Goal: Information Seeking & Learning: Compare options

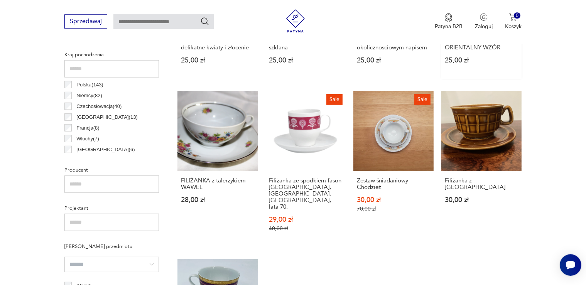
scroll to position [408, 0]
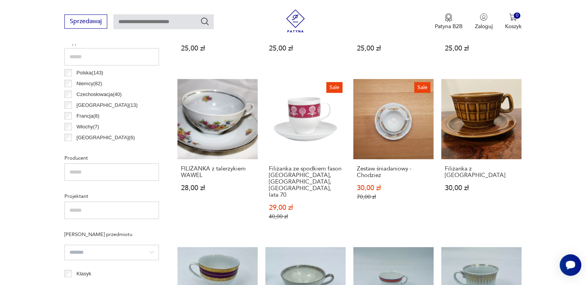
click at [83, 254] on input "search" at bounding box center [111, 252] width 94 height 15
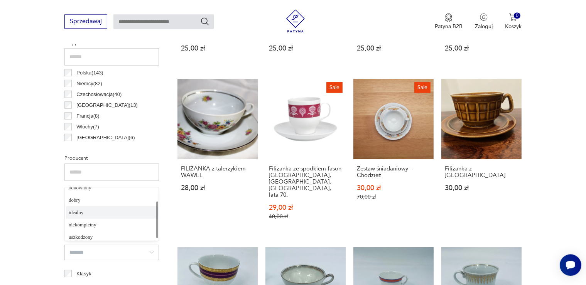
scroll to position [23, 0]
type input "*******"
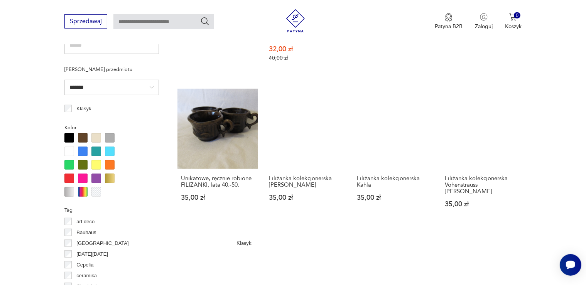
scroll to position [695, 0]
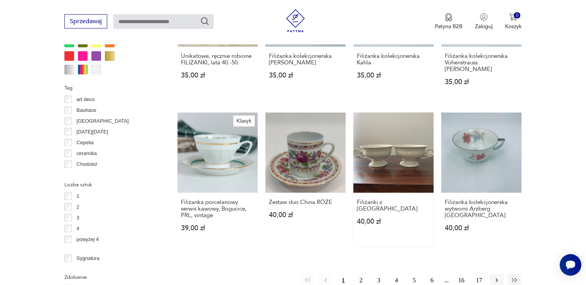
click at [382, 164] on link "Filiżanki z Pruszkowa 40,00 zł" at bounding box center [393, 180] width 80 height 134
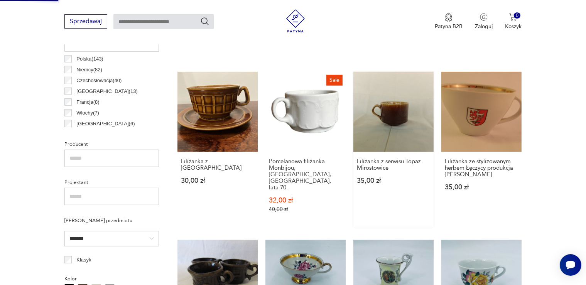
scroll to position [733, 0]
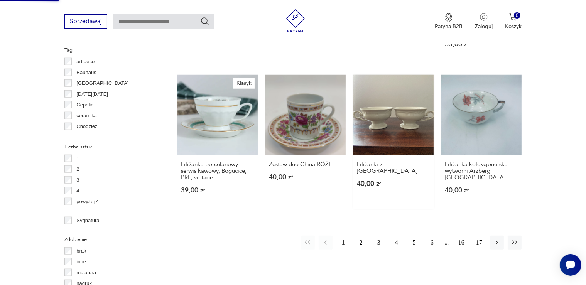
click at [370, 168] on div "Filiżanki z Pruszkowa 40,00 zł" at bounding box center [393, 178] width 80 height 47
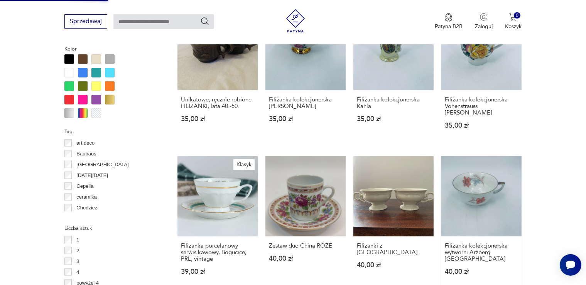
scroll to position [815, 0]
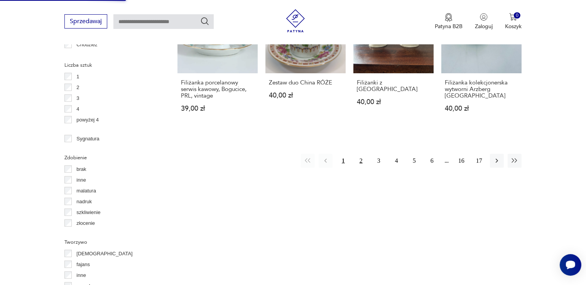
click at [362, 154] on button "2" at bounding box center [361, 161] width 14 height 14
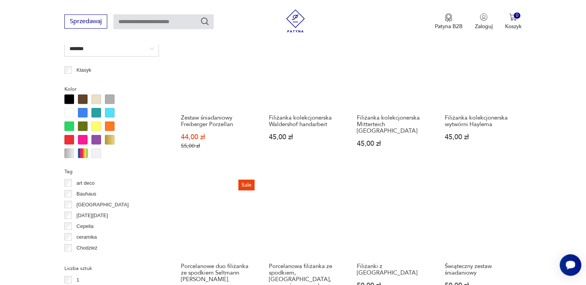
scroll to position [693, 0]
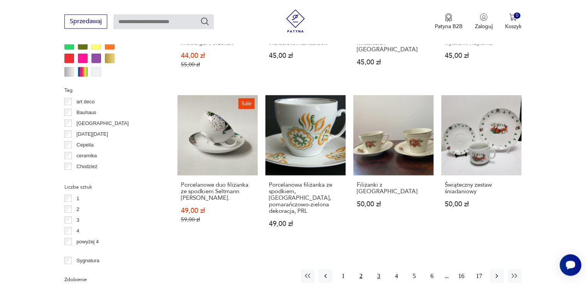
click at [376, 269] on button "3" at bounding box center [379, 276] width 14 height 14
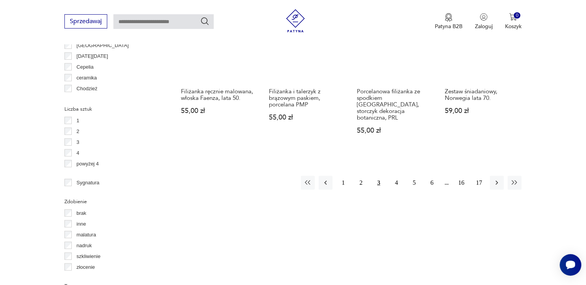
scroll to position [693, 0]
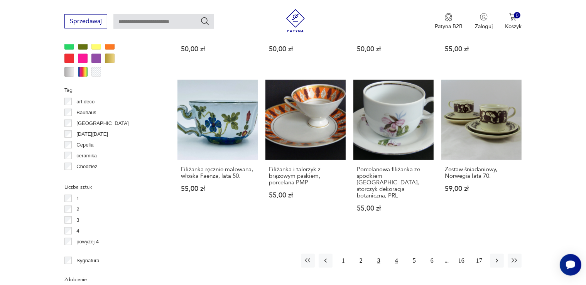
click at [399, 255] on button "4" at bounding box center [397, 261] width 14 height 14
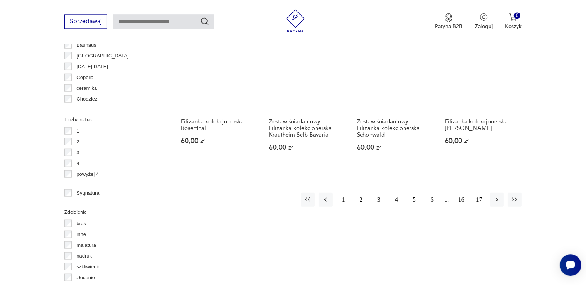
scroll to position [734, 0]
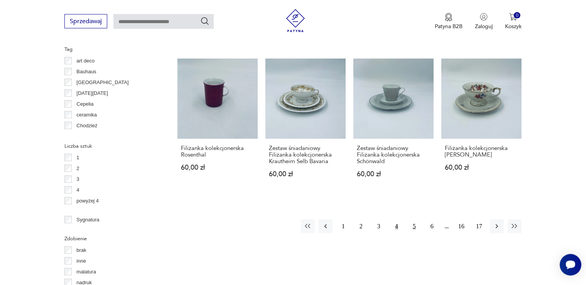
click at [414, 226] on button "5" at bounding box center [414, 226] width 14 height 14
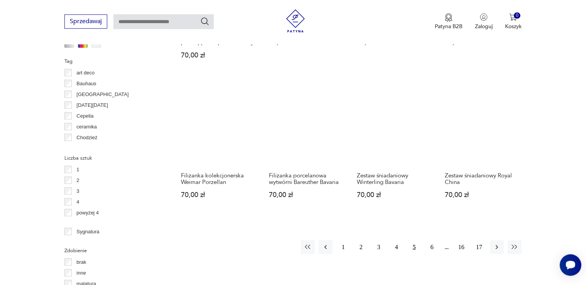
scroll to position [734, 0]
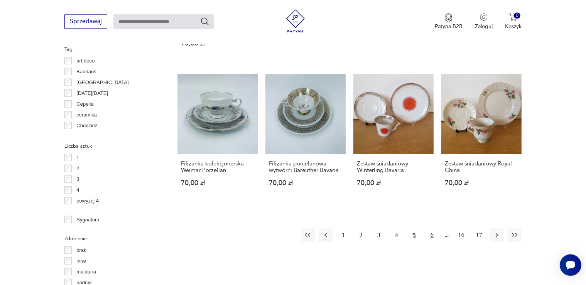
click at [430, 228] on button "6" at bounding box center [432, 235] width 14 height 14
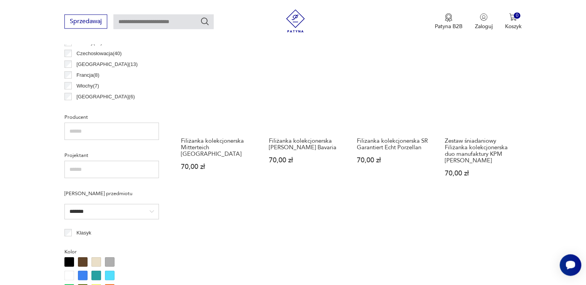
scroll to position [571, 0]
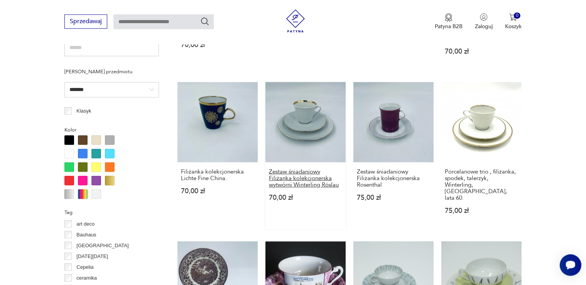
click at [305, 181] on h3 "Zestaw śniadaniowy Filiżanka kolekcjonerska wytwórni Winterling Röslau" at bounding box center [305, 178] width 73 height 20
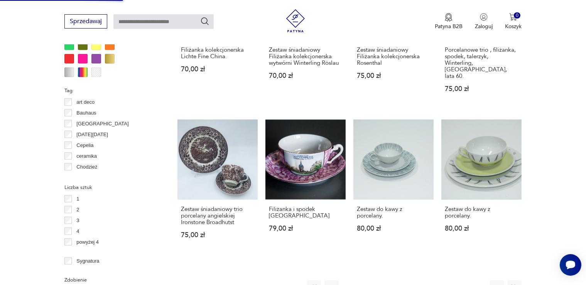
scroll to position [774, 0]
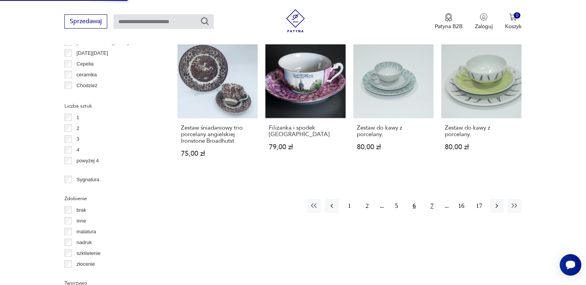
click at [433, 199] on button "7" at bounding box center [432, 206] width 14 height 14
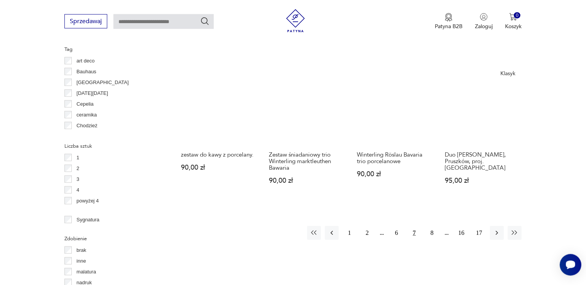
scroll to position [734, 0]
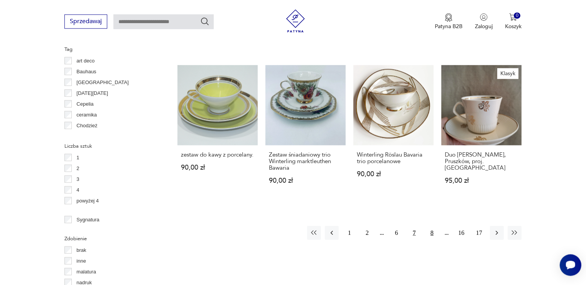
click at [432, 226] on button "8" at bounding box center [432, 233] width 14 height 14
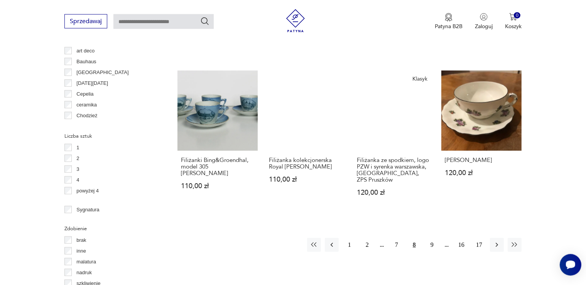
scroll to position [775, 0]
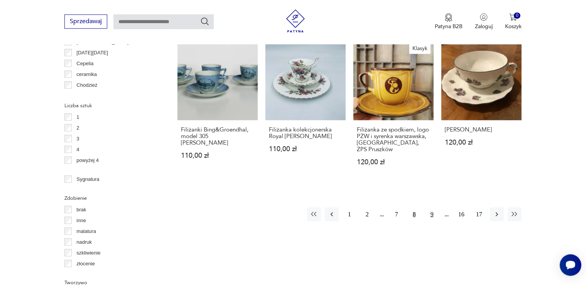
click at [433, 207] on button "9" at bounding box center [432, 214] width 14 height 14
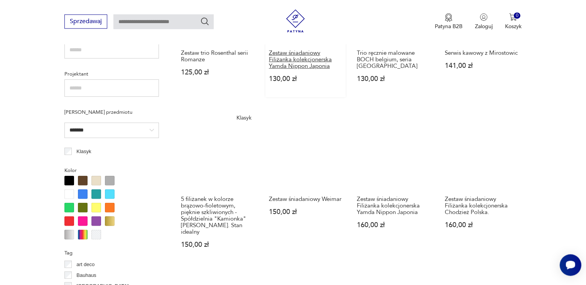
scroll to position [693, 0]
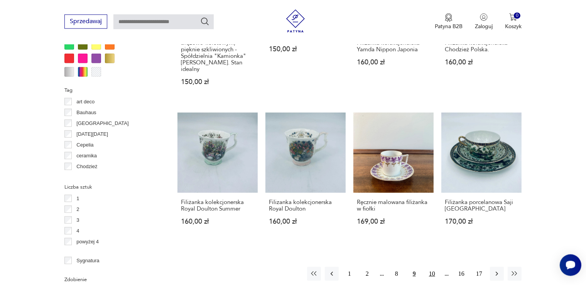
click at [429, 270] on button "10" at bounding box center [432, 274] width 14 height 14
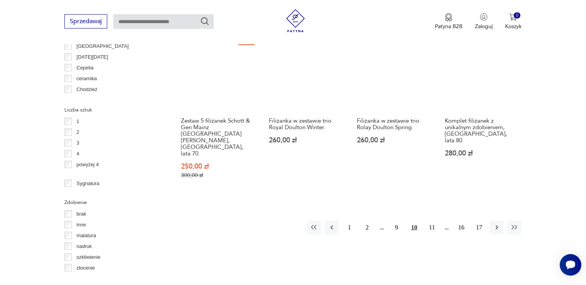
scroll to position [775, 0]
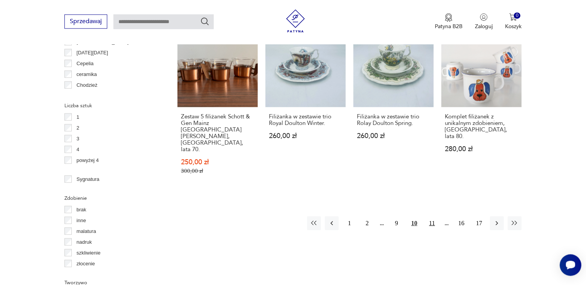
click at [431, 216] on button "11" at bounding box center [432, 223] width 14 height 14
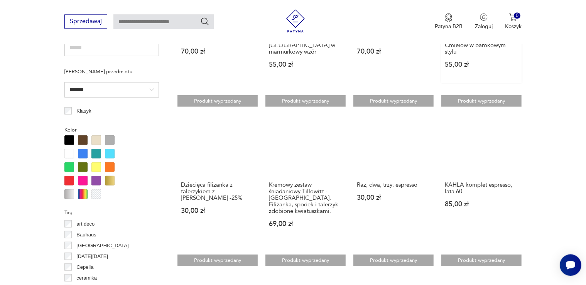
scroll to position [815, 0]
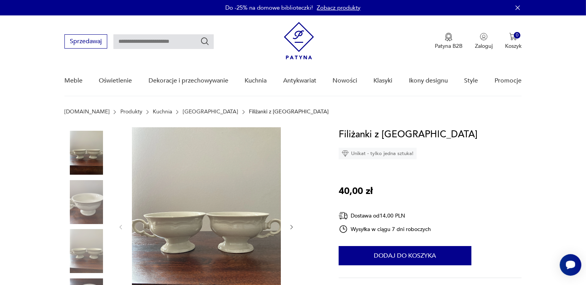
click at [292, 225] on icon "button" at bounding box center [292, 227] width 7 height 7
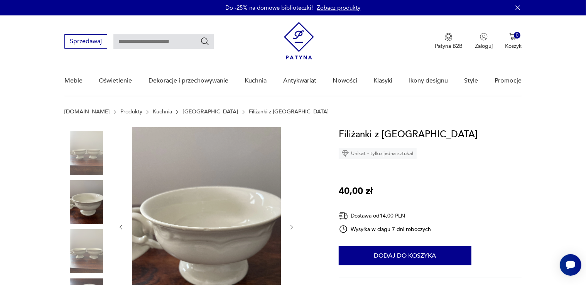
click at [292, 225] on icon "button" at bounding box center [292, 227] width 7 height 7
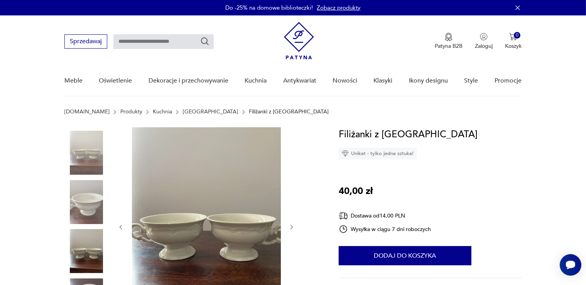
click at [292, 225] on icon "button" at bounding box center [292, 227] width 7 height 7
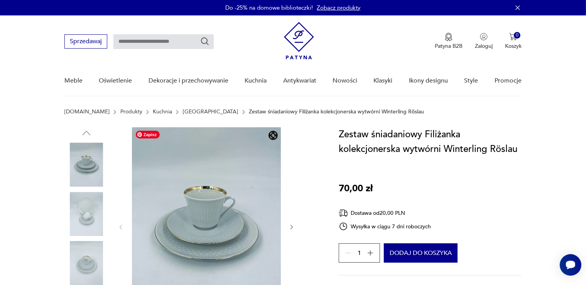
click at [232, 226] on img at bounding box center [206, 226] width 149 height 199
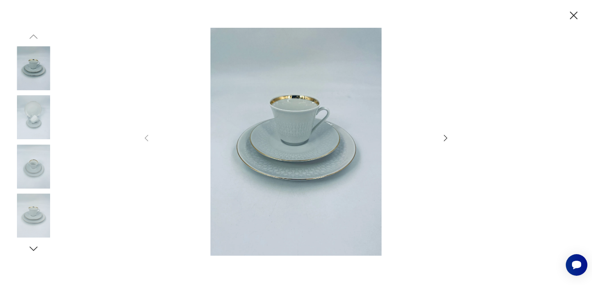
click at [444, 137] on icon "button" at bounding box center [445, 137] width 9 height 9
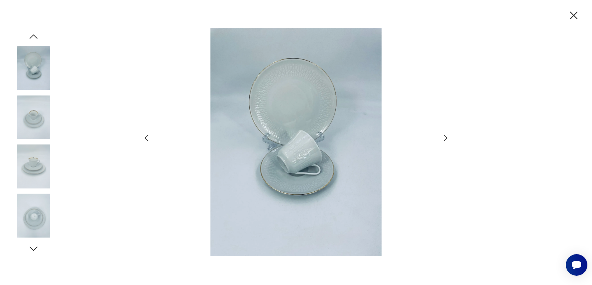
click at [445, 138] on icon "button" at bounding box center [445, 137] width 9 height 9
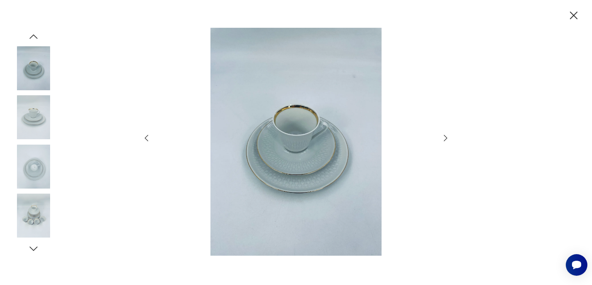
click at [445, 138] on icon "button" at bounding box center [445, 137] width 9 height 9
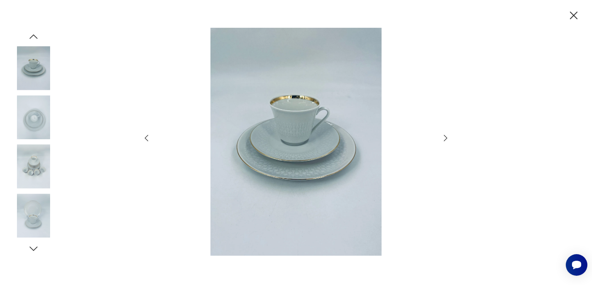
click at [445, 138] on icon "button" at bounding box center [445, 137] width 9 height 9
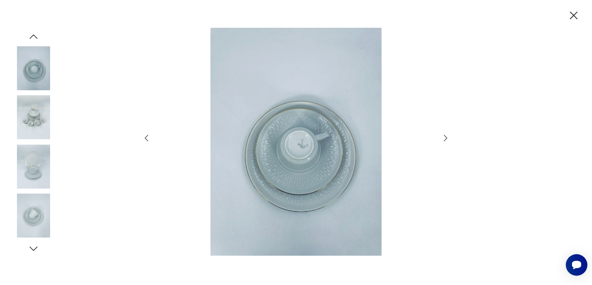
click at [445, 138] on icon "button" at bounding box center [445, 137] width 9 height 9
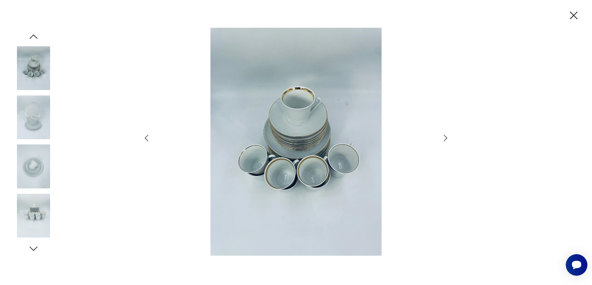
click at [445, 138] on icon "button" at bounding box center [445, 137] width 9 height 9
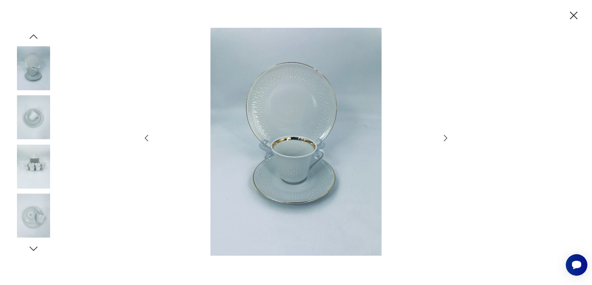
click at [445, 138] on icon "button" at bounding box center [445, 137] width 9 height 9
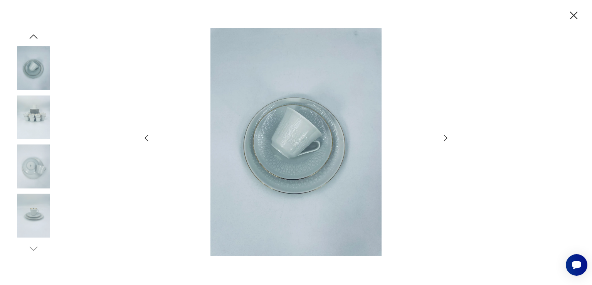
click at [445, 138] on icon "button" at bounding box center [445, 137] width 9 height 9
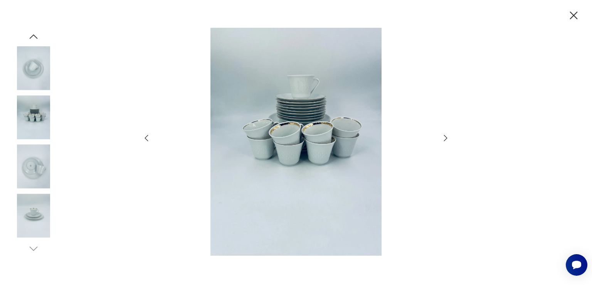
click at [445, 138] on icon "button" at bounding box center [445, 137] width 9 height 9
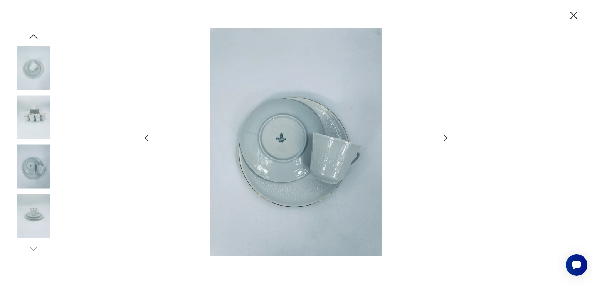
click at [445, 138] on icon "button" at bounding box center [445, 137] width 9 height 9
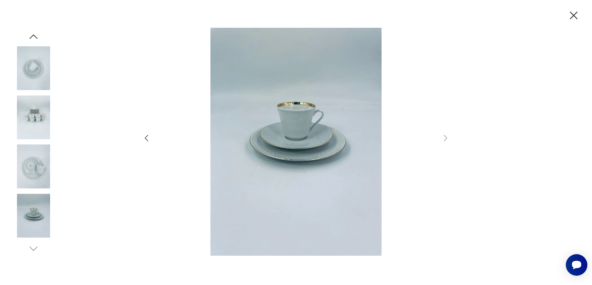
click at [576, 13] on icon "button" at bounding box center [574, 16] width 8 height 8
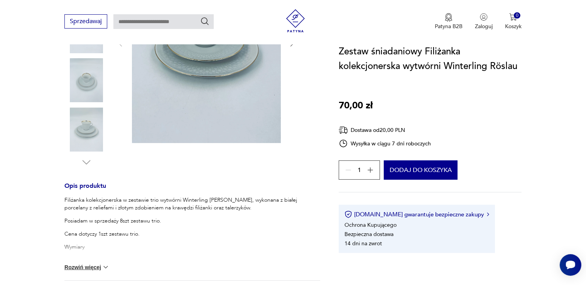
scroll to position [204, 0]
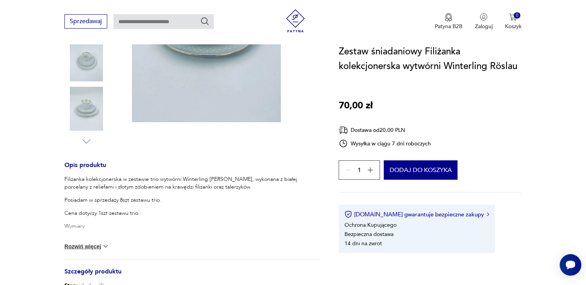
click at [86, 245] on button "Rozwiń więcej" at bounding box center [86, 247] width 45 height 8
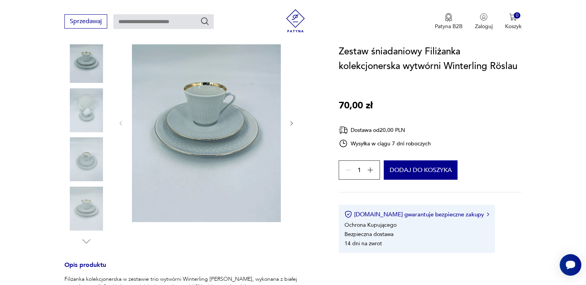
scroll to position [81, 0]
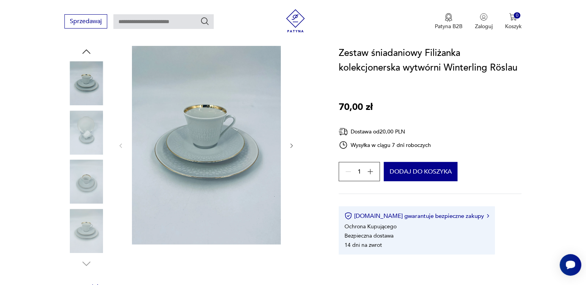
click at [367, 174] on icon "button" at bounding box center [370, 172] width 8 height 8
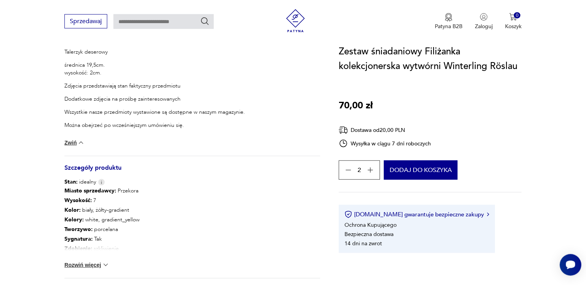
scroll to position [489, 0]
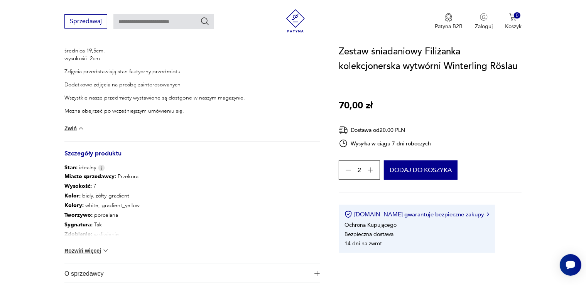
click at [90, 251] on button "Rozwiń więcej" at bounding box center [86, 251] width 45 height 8
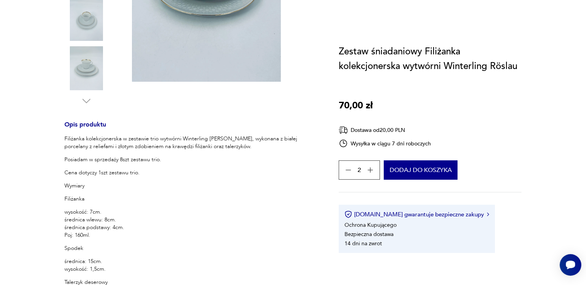
scroll to position [0, 0]
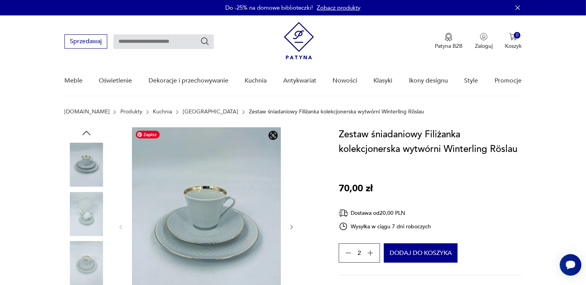
click at [171, 211] on img at bounding box center [206, 226] width 149 height 199
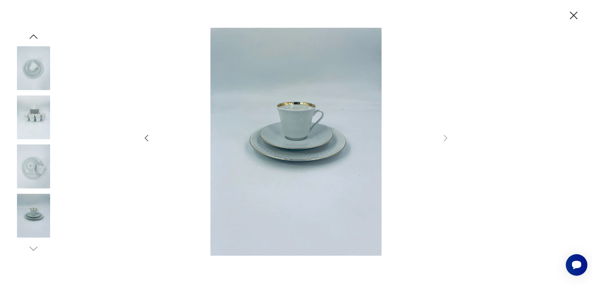
click at [145, 140] on icon "button" at bounding box center [146, 137] width 9 height 9
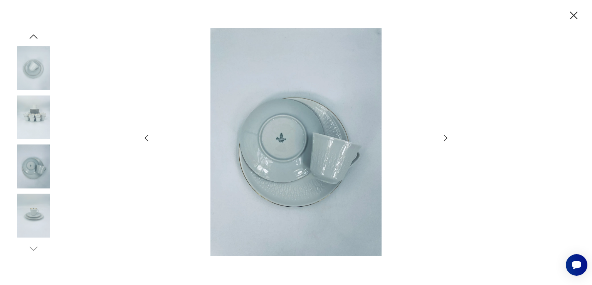
click at [145, 140] on icon "button" at bounding box center [146, 137] width 9 height 9
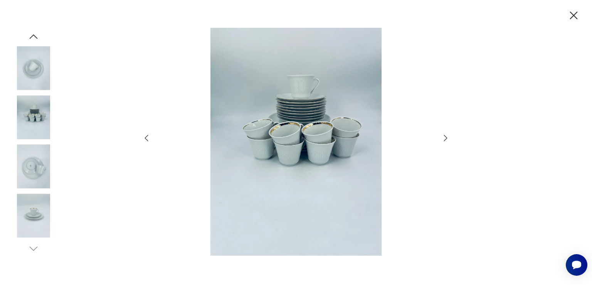
click at [145, 140] on icon "button" at bounding box center [146, 137] width 9 height 9
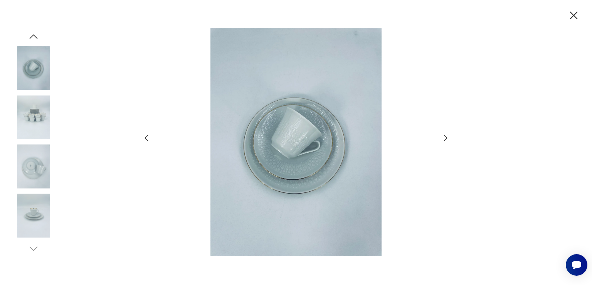
click at [145, 140] on icon "button" at bounding box center [146, 137] width 9 height 9
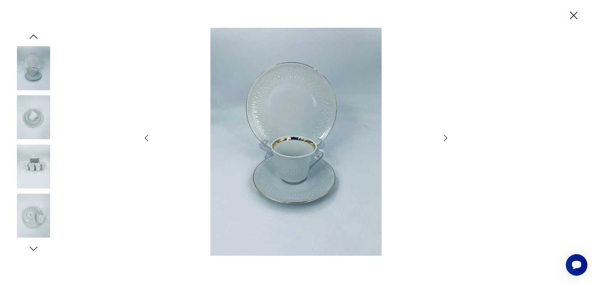
click at [145, 140] on icon "button" at bounding box center [146, 137] width 9 height 9
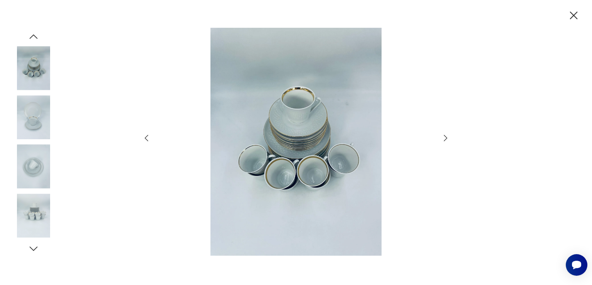
click at [145, 140] on icon "button" at bounding box center [146, 137] width 9 height 9
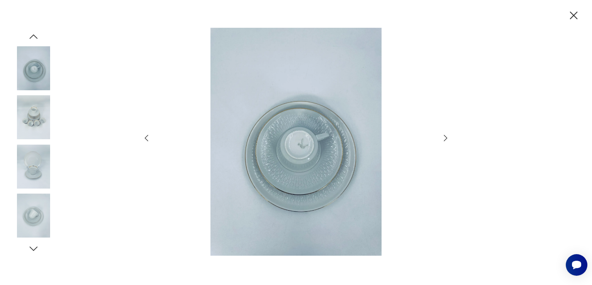
click at [145, 140] on icon "button" at bounding box center [146, 137] width 9 height 9
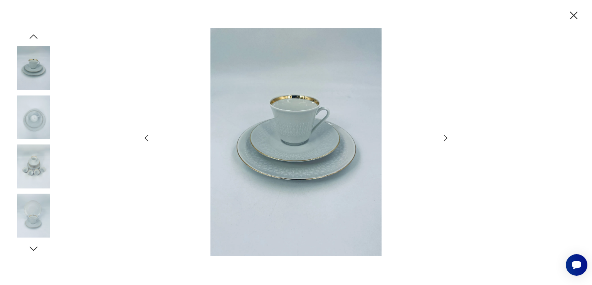
click at [145, 140] on icon "button" at bounding box center [146, 137] width 9 height 9
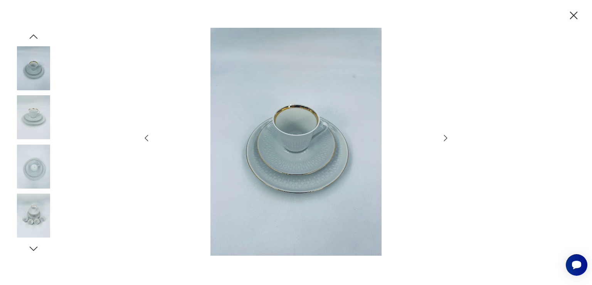
click at [145, 140] on icon "button" at bounding box center [146, 137] width 9 height 9
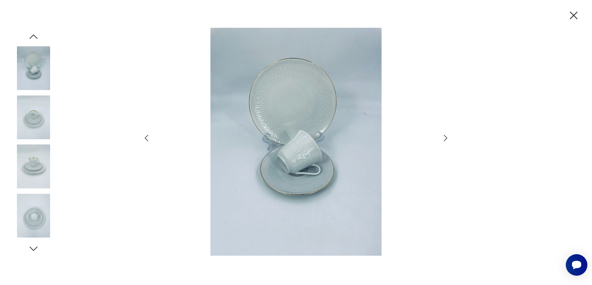
click at [145, 140] on icon "button" at bounding box center [146, 137] width 9 height 9
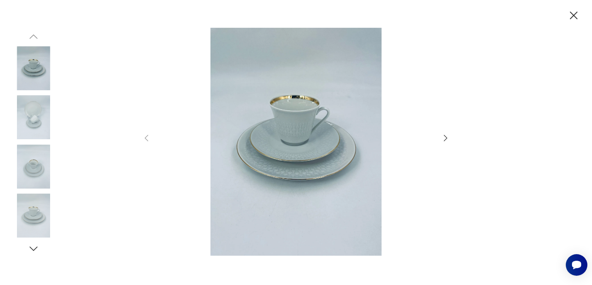
click at [573, 15] on icon "button" at bounding box center [573, 15] width 13 height 13
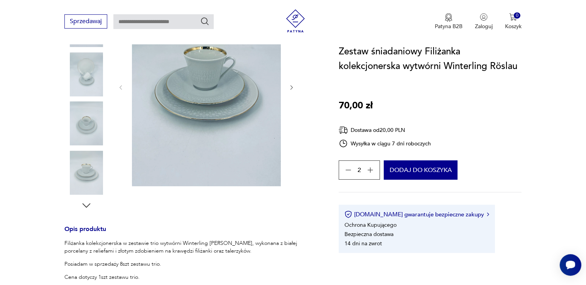
scroll to position [81, 0]
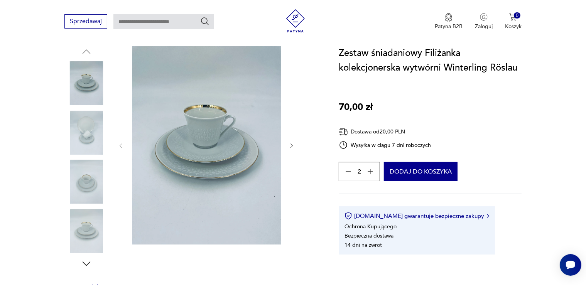
click at [292, 146] on icon "button" at bounding box center [292, 146] width 7 height 7
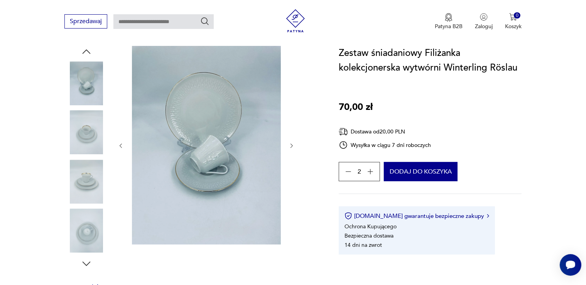
click at [292, 146] on icon "button" at bounding box center [292, 146] width 7 height 7
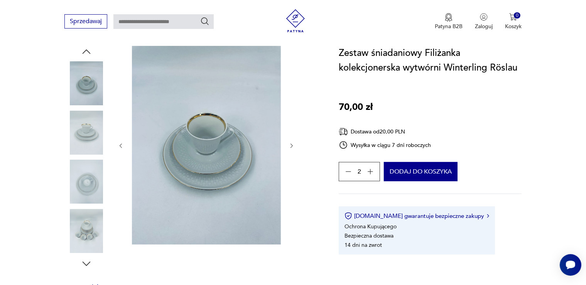
click at [292, 146] on icon "button" at bounding box center [292, 146] width 7 height 7
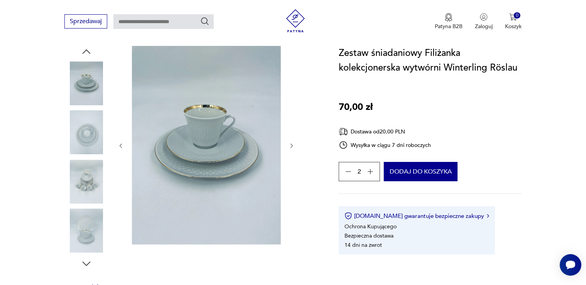
click at [292, 146] on icon "button" at bounding box center [292, 146] width 7 height 7
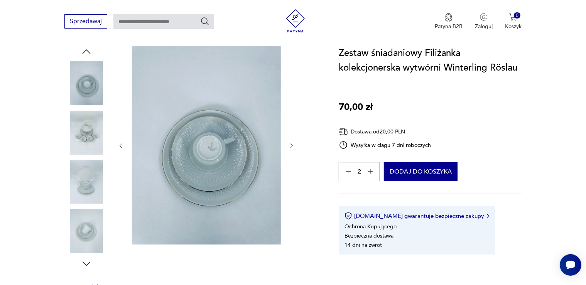
click at [292, 146] on icon "button" at bounding box center [292, 146] width 7 height 7
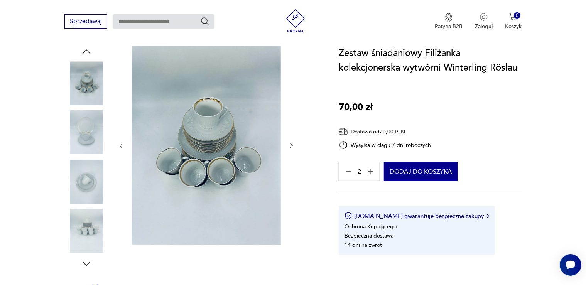
click at [292, 146] on icon "button" at bounding box center [292, 146] width 7 height 7
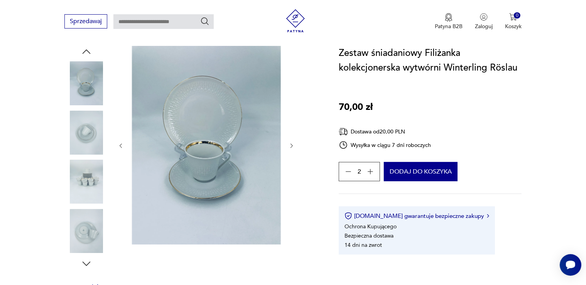
click at [292, 146] on icon "button" at bounding box center [292, 146] width 7 height 7
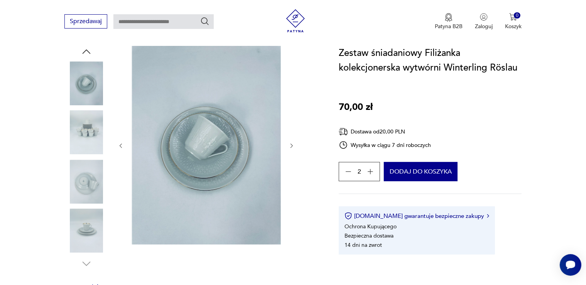
click at [292, 146] on icon "button" at bounding box center [292, 146] width 7 height 7
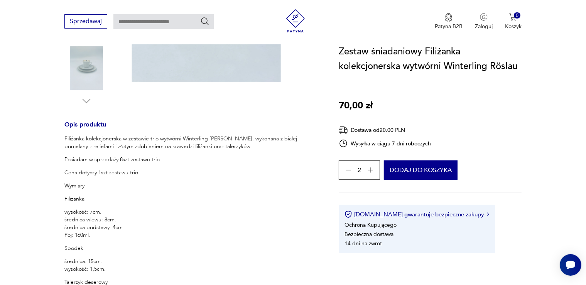
scroll to position [40, 0]
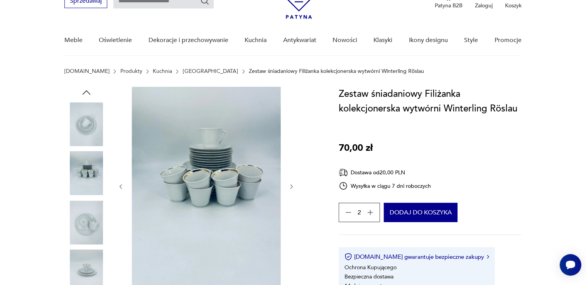
click at [290, 187] on icon "button" at bounding box center [292, 187] width 7 height 7
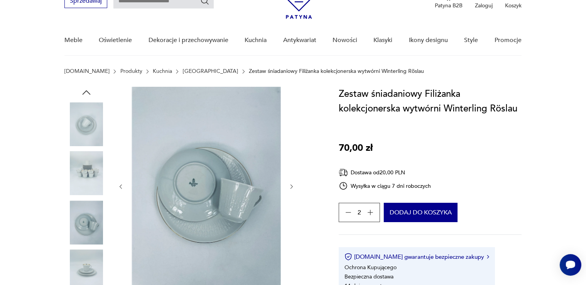
click at [290, 187] on icon "button" at bounding box center [292, 187] width 7 height 7
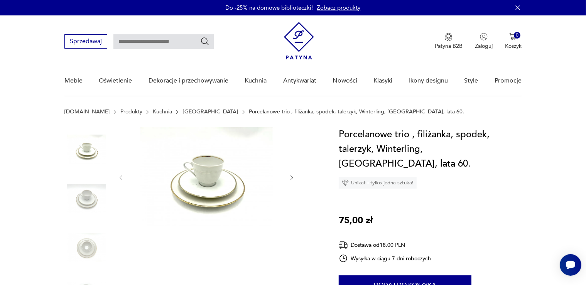
click at [292, 175] on icon "button" at bounding box center [292, 177] width 7 height 7
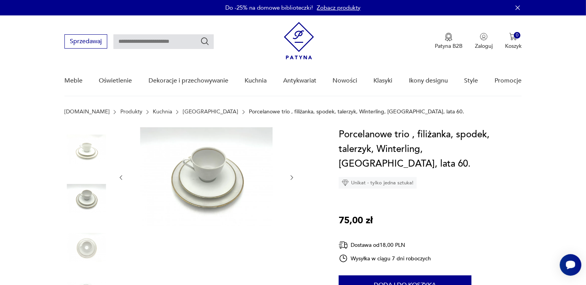
click at [292, 175] on icon "button" at bounding box center [292, 177] width 7 height 7
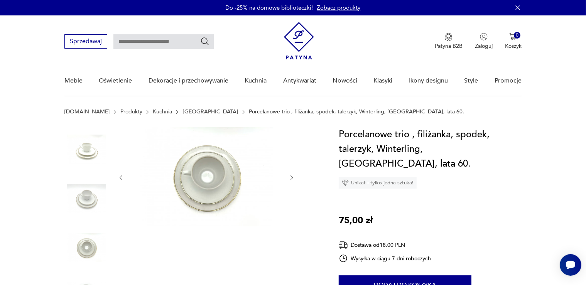
click at [292, 175] on icon "button" at bounding box center [292, 177] width 7 height 7
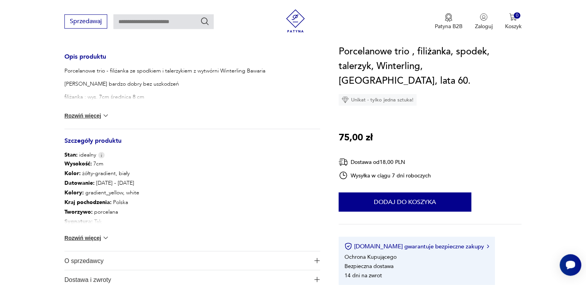
scroll to position [285, 0]
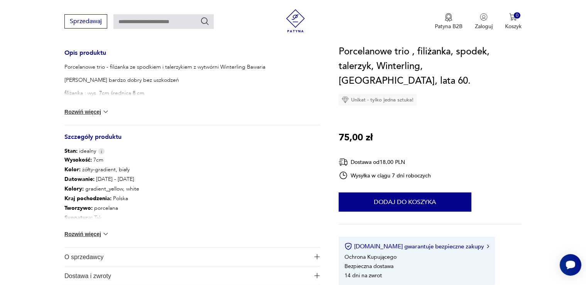
click at [81, 233] on button "Rozwiń więcej" at bounding box center [86, 234] width 45 height 8
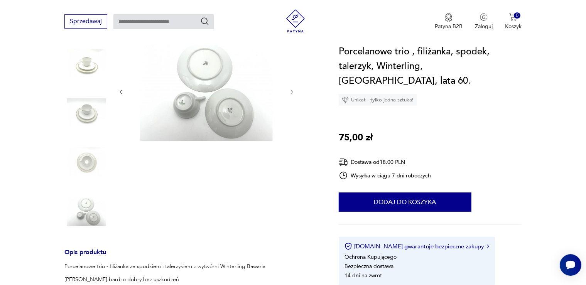
scroll to position [40, 0]
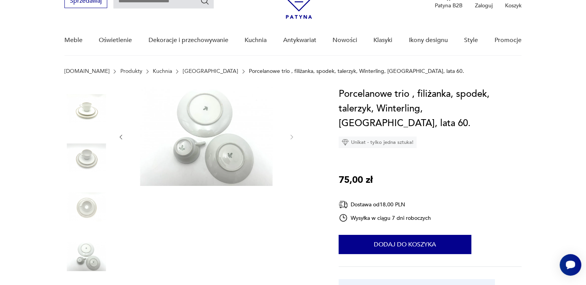
click at [120, 138] on icon "button" at bounding box center [121, 137] width 7 height 7
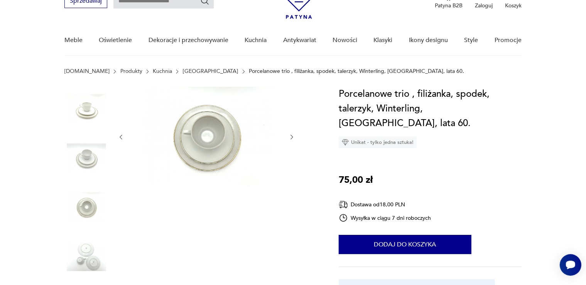
click at [120, 138] on icon "button" at bounding box center [121, 137] width 7 height 7
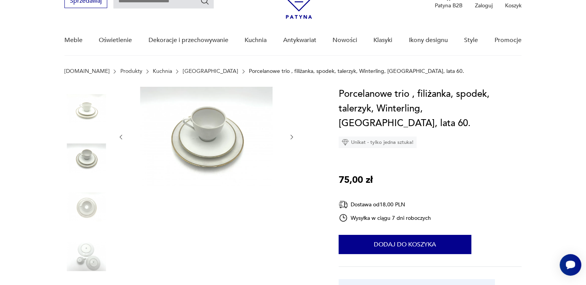
click at [291, 137] on icon "button" at bounding box center [292, 137] width 7 height 7
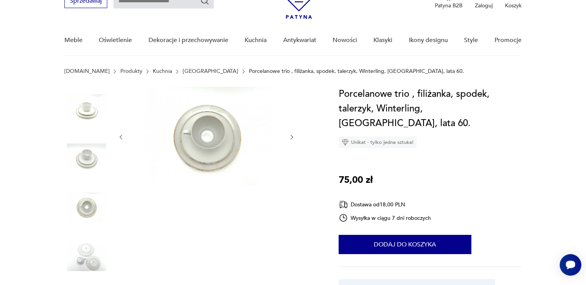
click at [291, 137] on icon "button" at bounding box center [292, 137] width 7 height 7
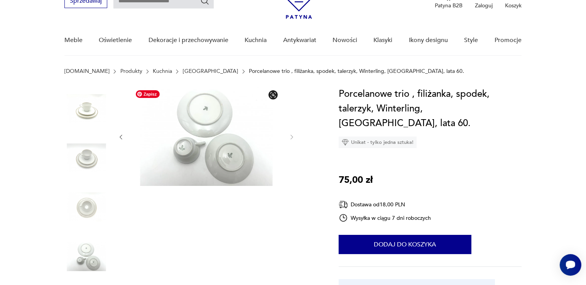
click at [81, 106] on img at bounding box center [86, 109] width 44 height 44
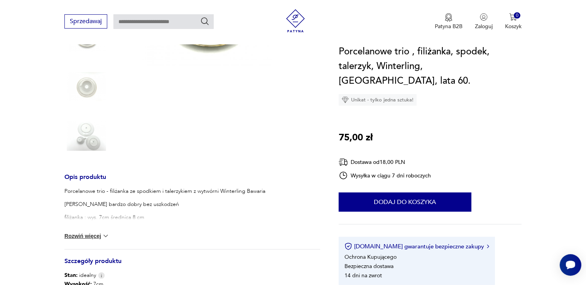
scroll to position [163, 0]
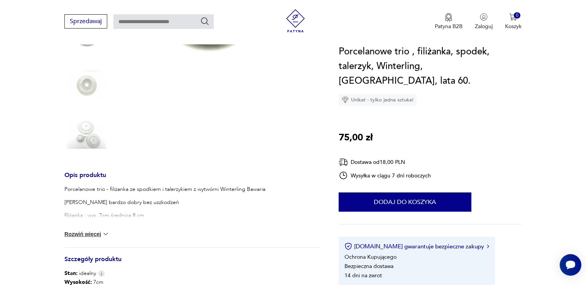
click at [98, 235] on button "Rozwiń więcej" at bounding box center [86, 234] width 45 height 8
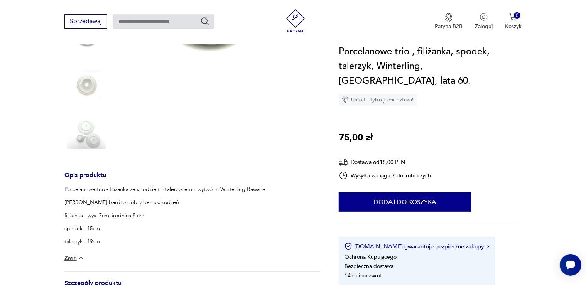
scroll to position [326, 0]
